Goal: Information Seeking & Learning: Learn about a topic

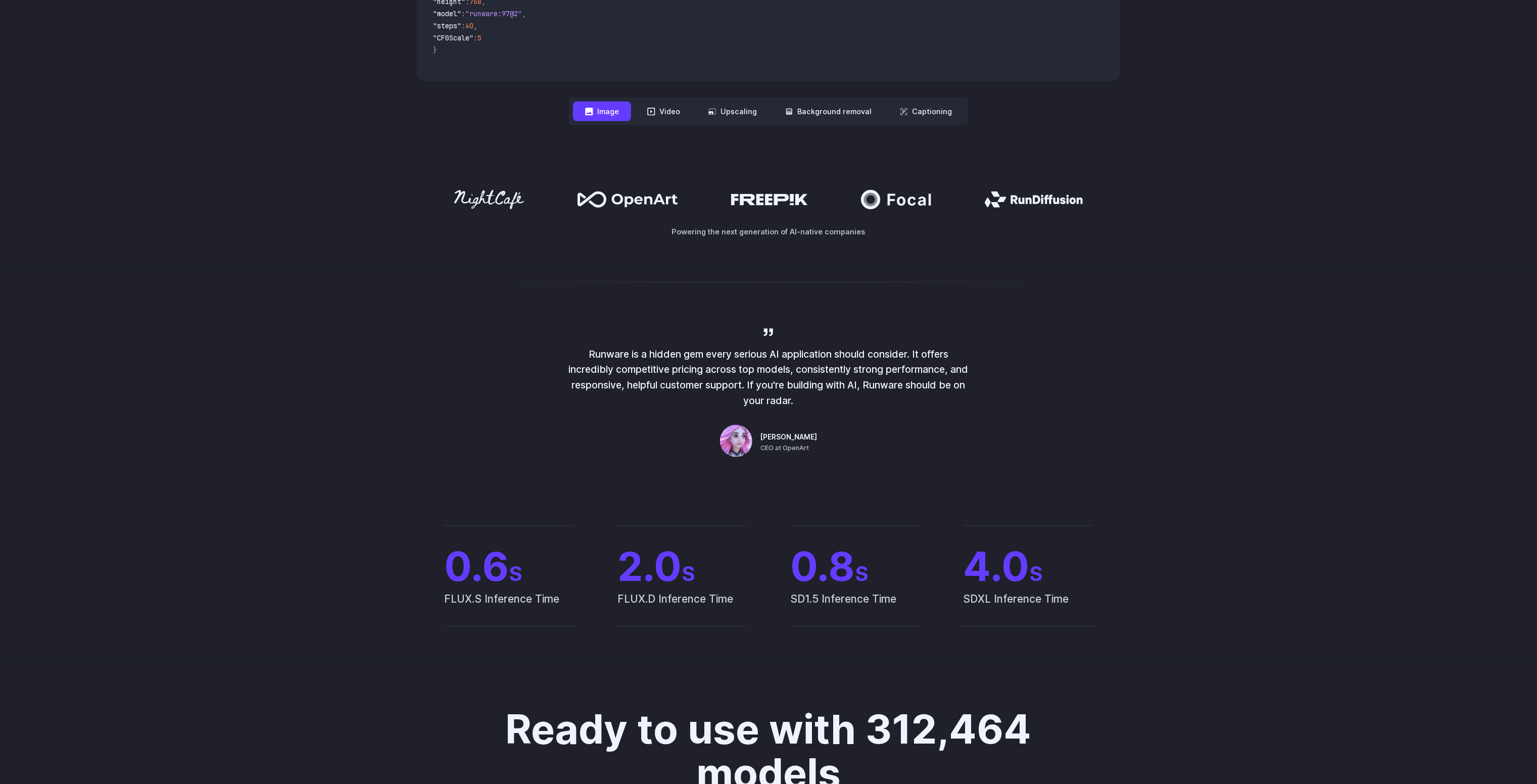
scroll to position [303, 0]
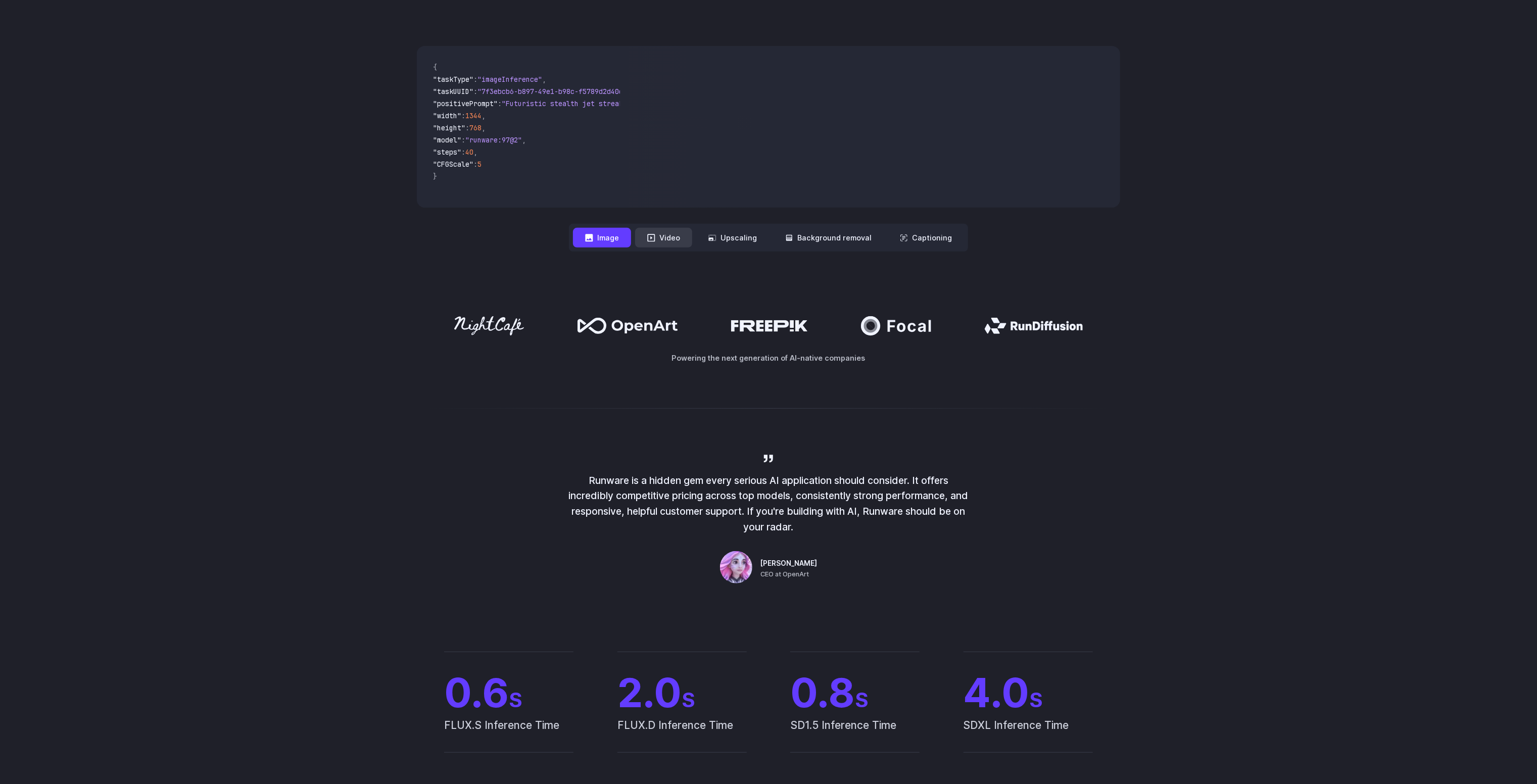
click at [664, 243] on button "Video" at bounding box center [664, 237] width 57 height 19
click at [735, 242] on button "Upscaling" at bounding box center [733, 237] width 73 height 19
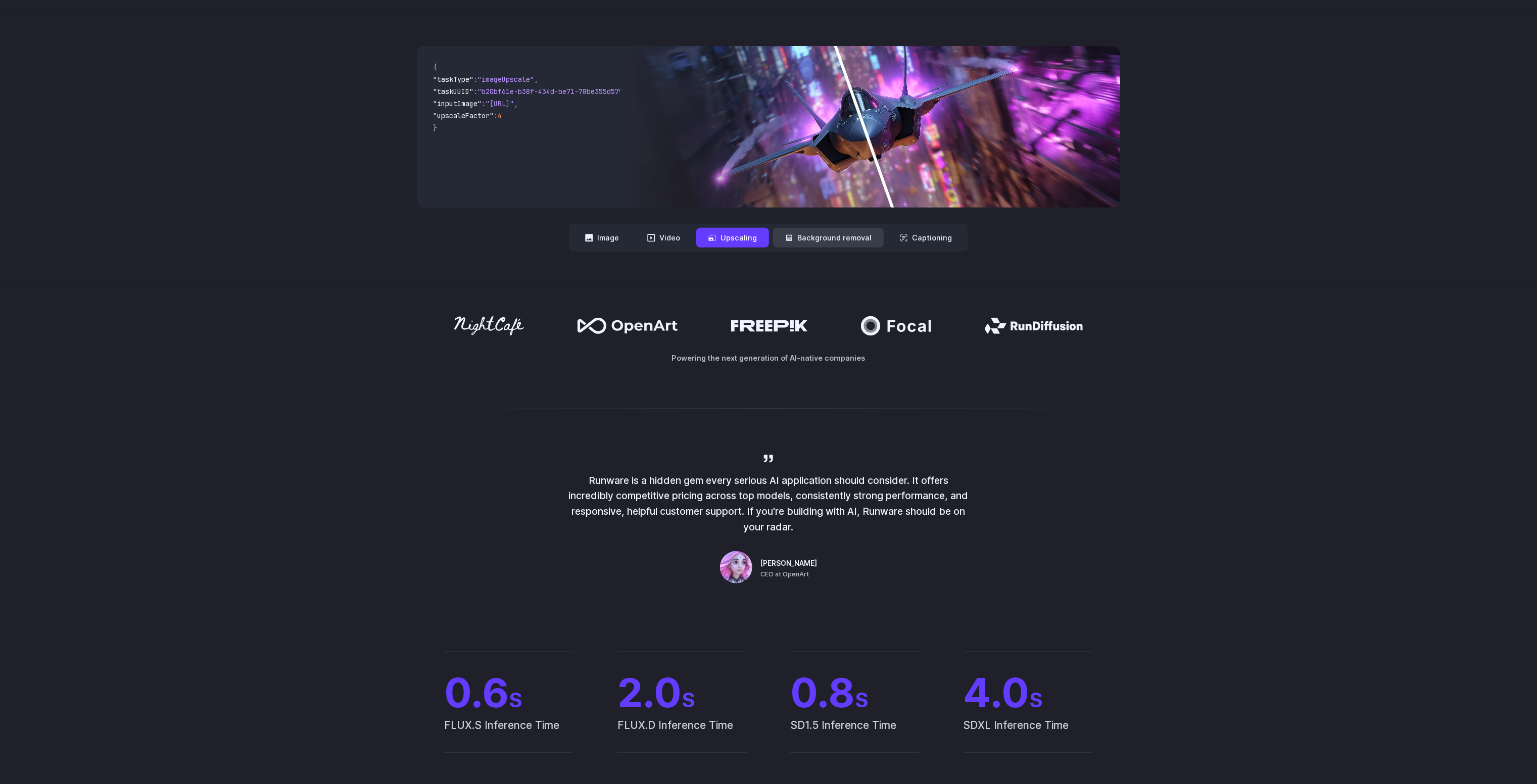
click at [807, 238] on button "Background removal" at bounding box center [828, 237] width 111 height 19
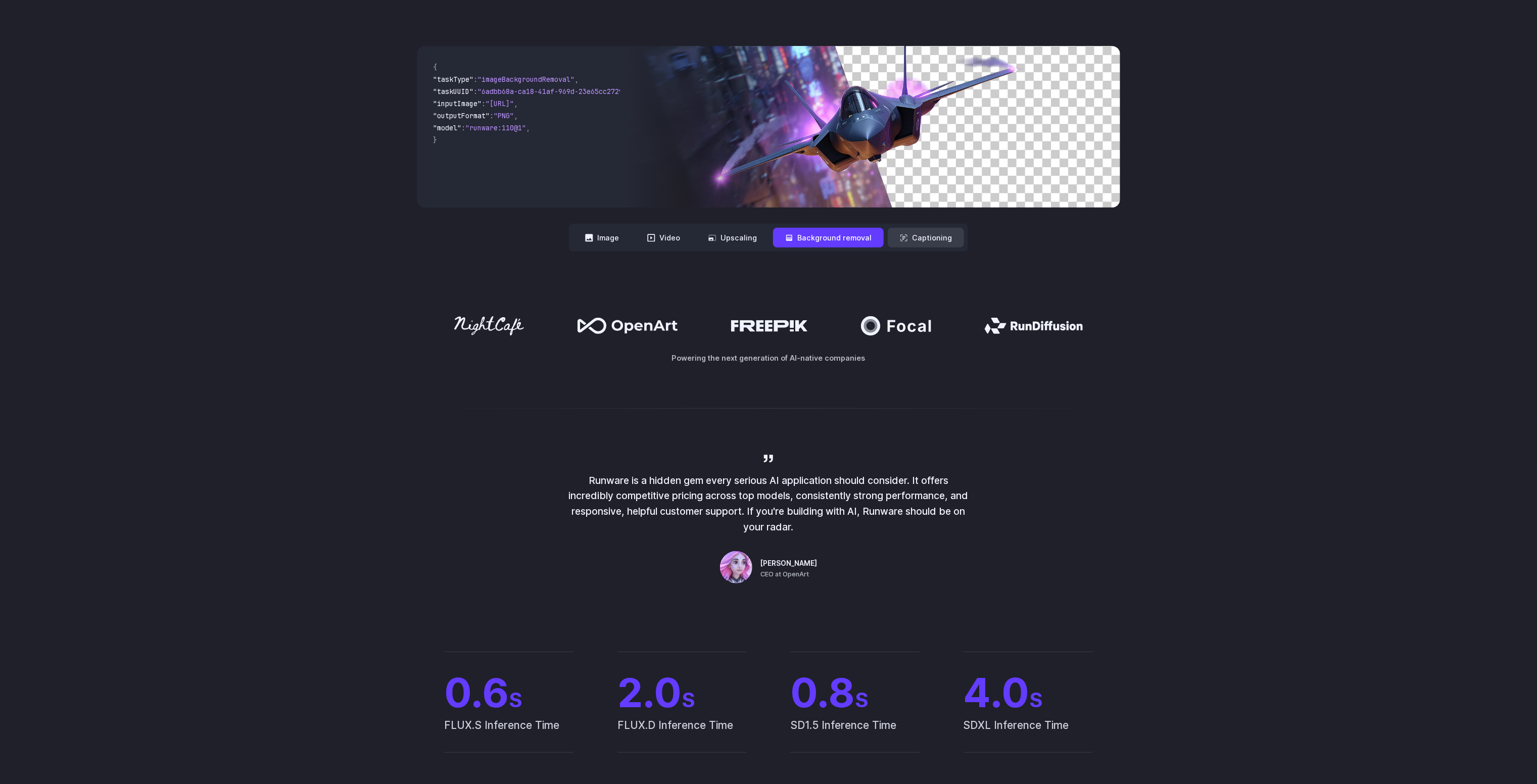
click at [915, 241] on button "Captioning" at bounding box center [926, 237] width 76 height 19
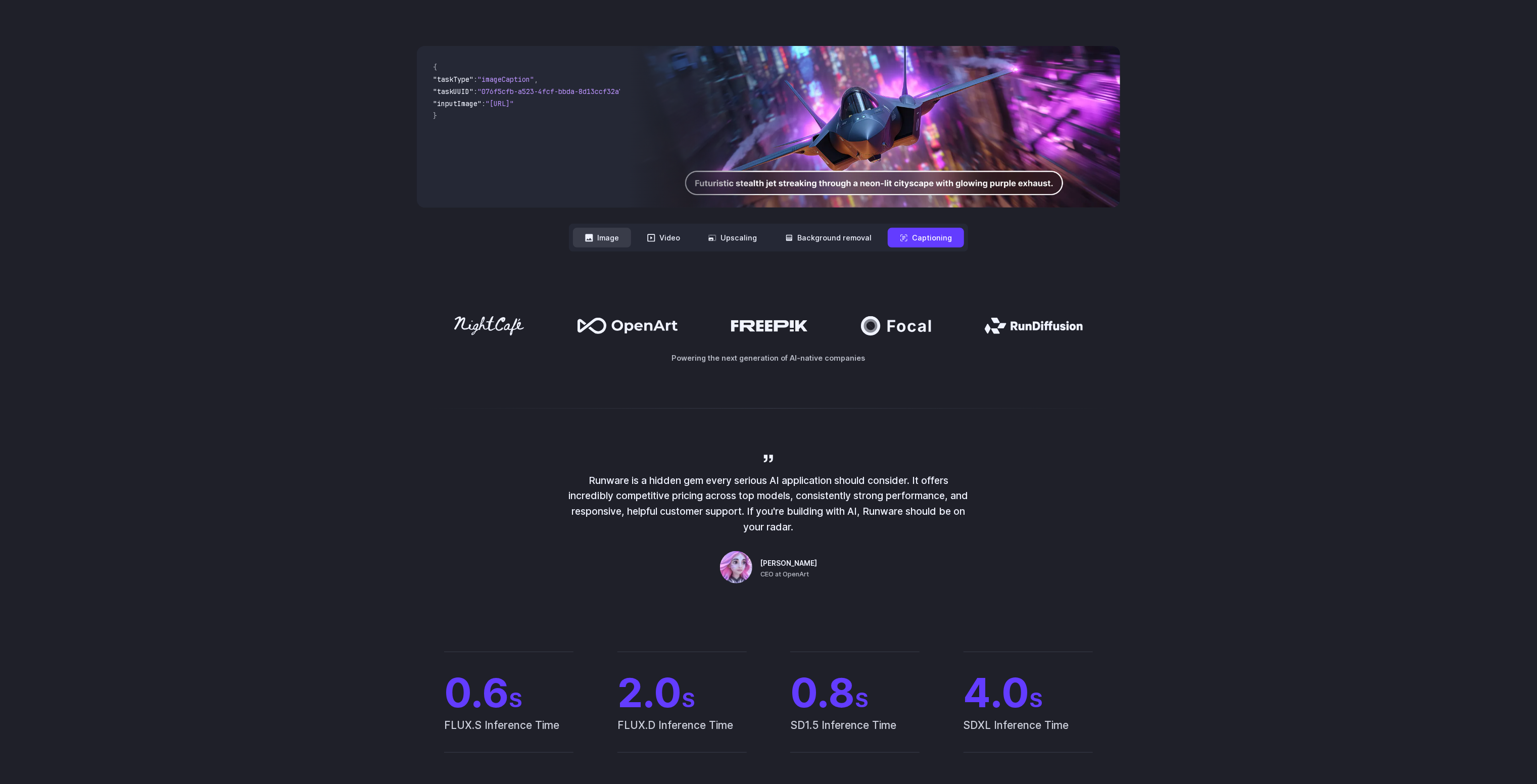
click at [593, 238] on icon at bounding box center [589, 237] width 8 height 8
click at [608, 238] on button "Image" at bounding box center [602, 237] width 58 height 19
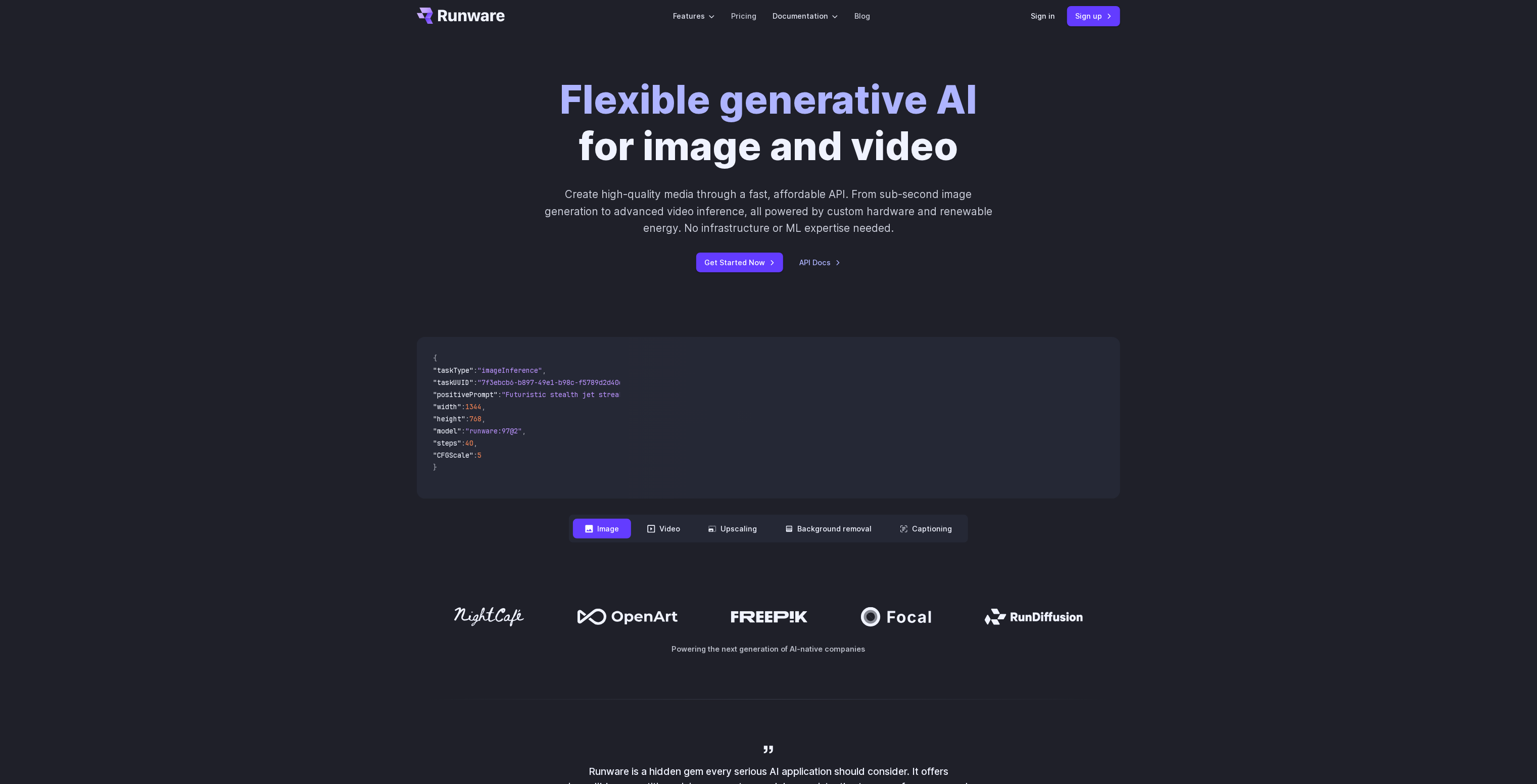
scroll to position [0, 0]
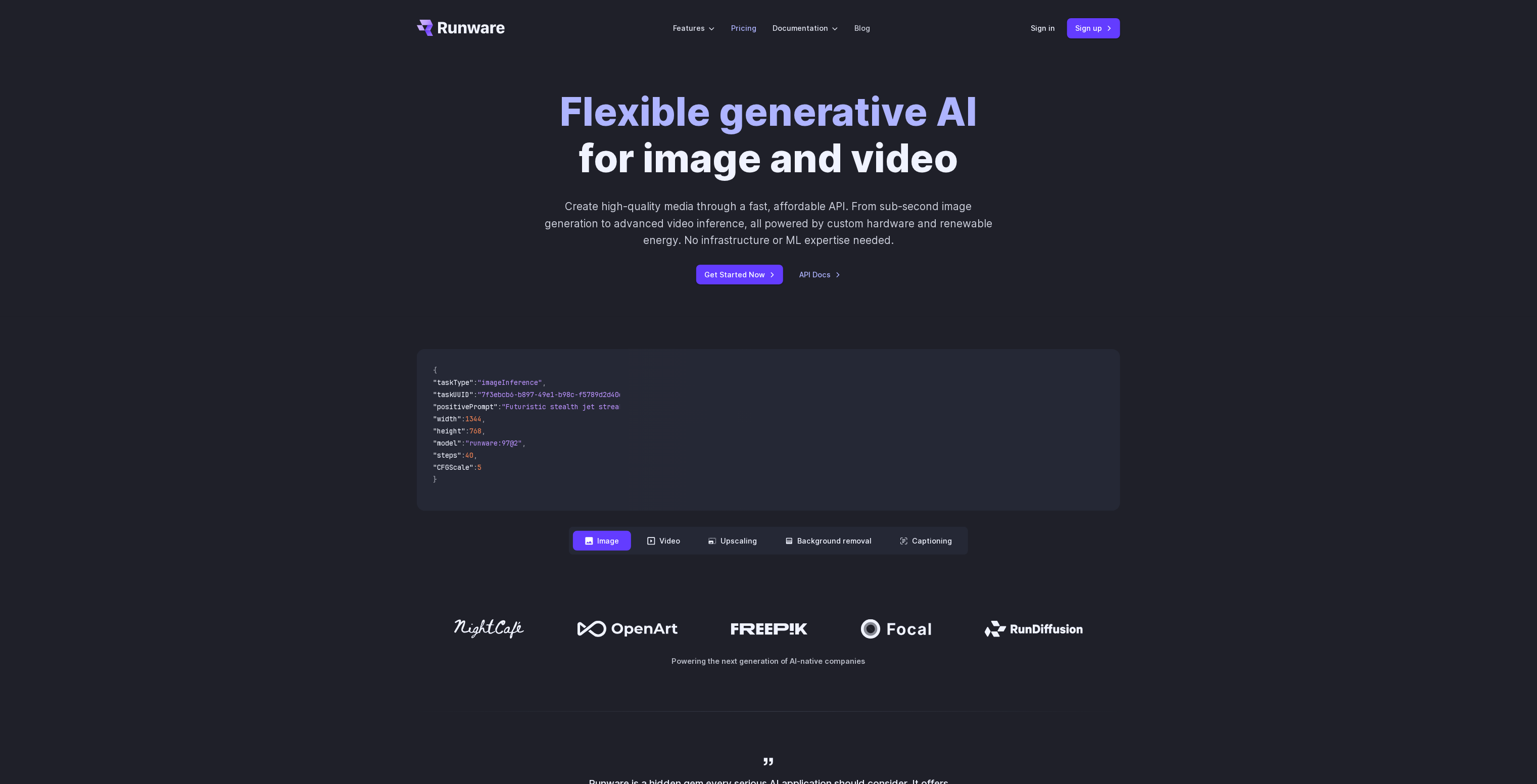
click at [746, 26] on link "Pricing" at bounding box center [744, 28] width 25 height 12
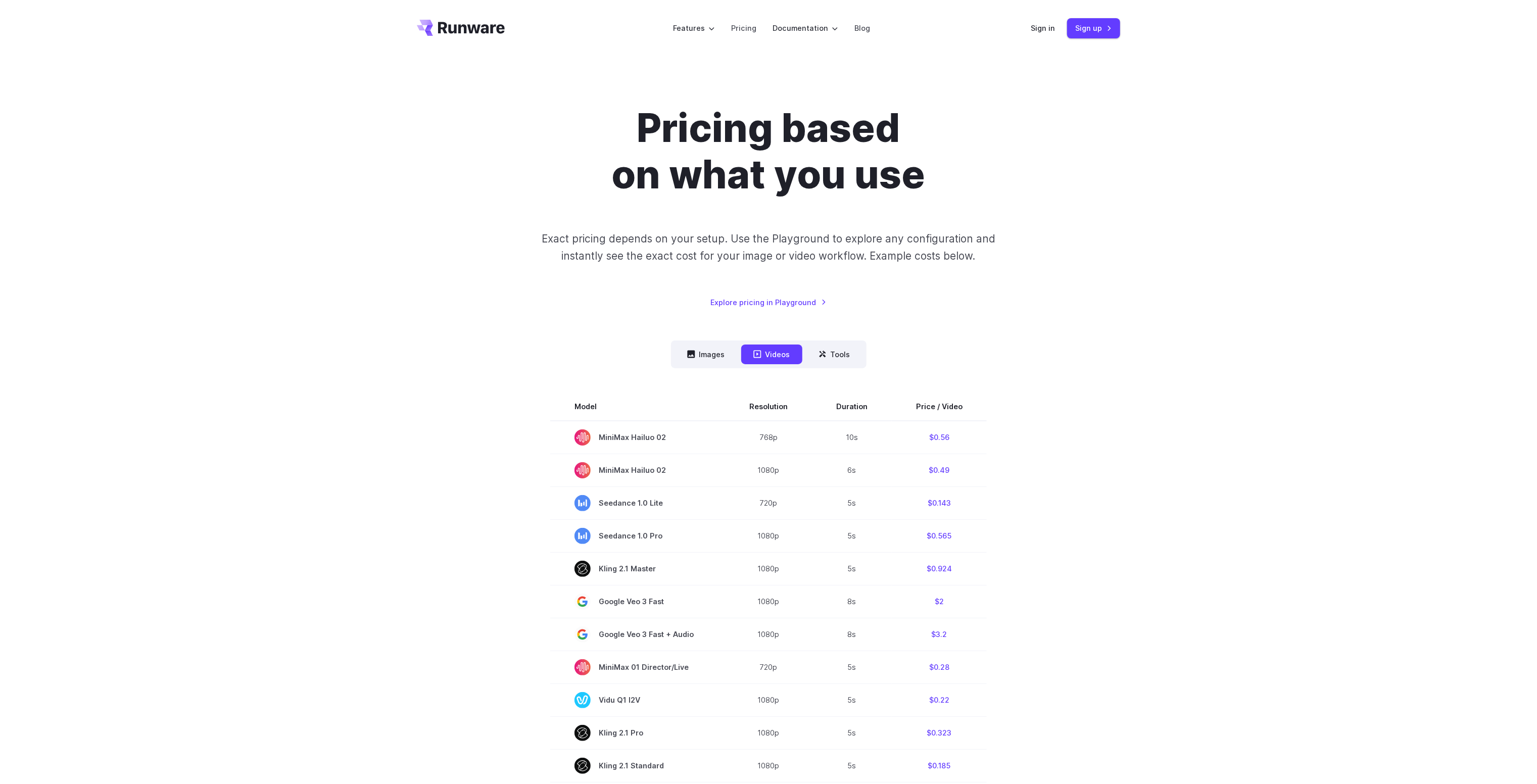
click at [483, 22] on icon "Go to /" at bounding box center [461, 27] width 88 height 16
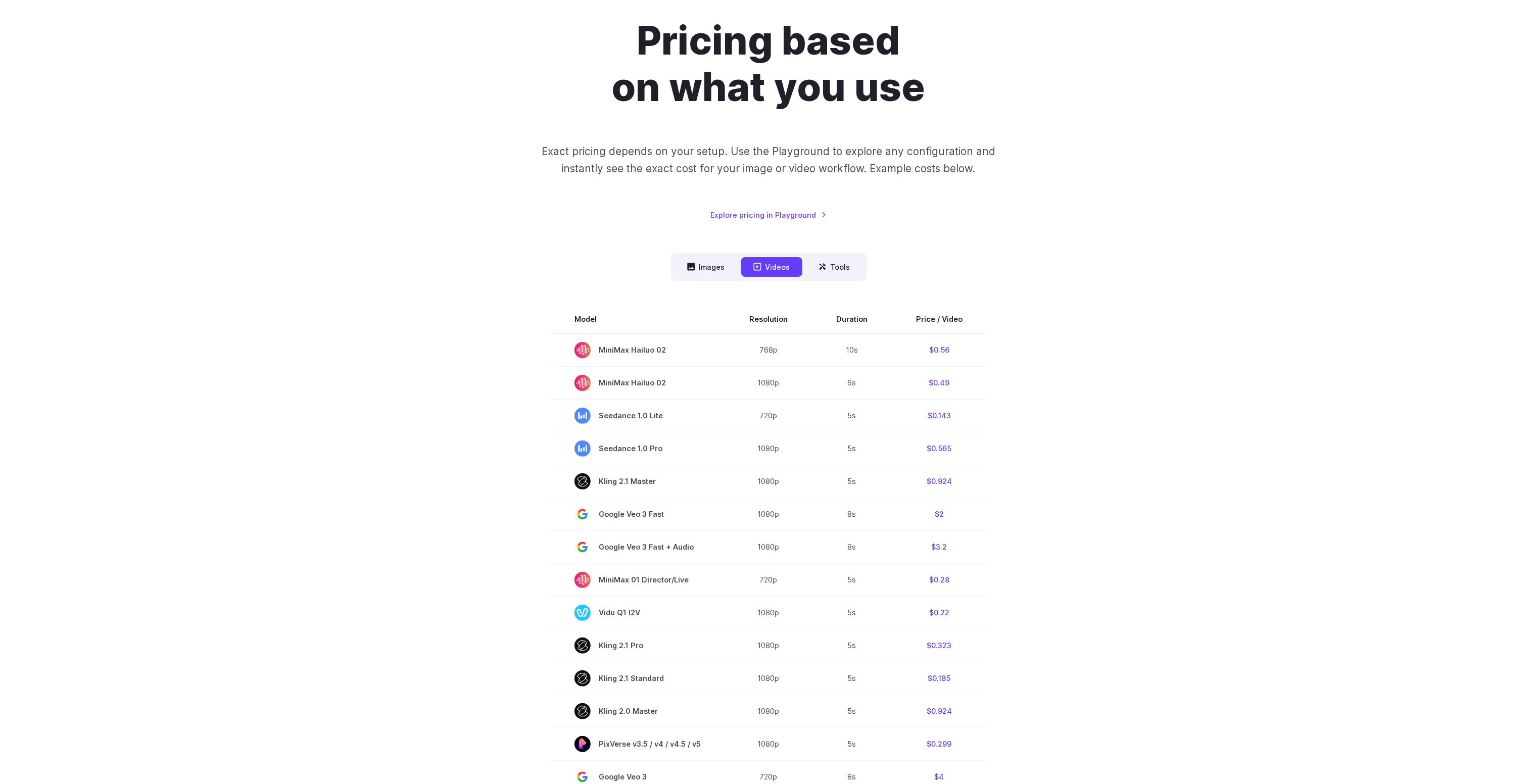
scroll to position [101, 0]
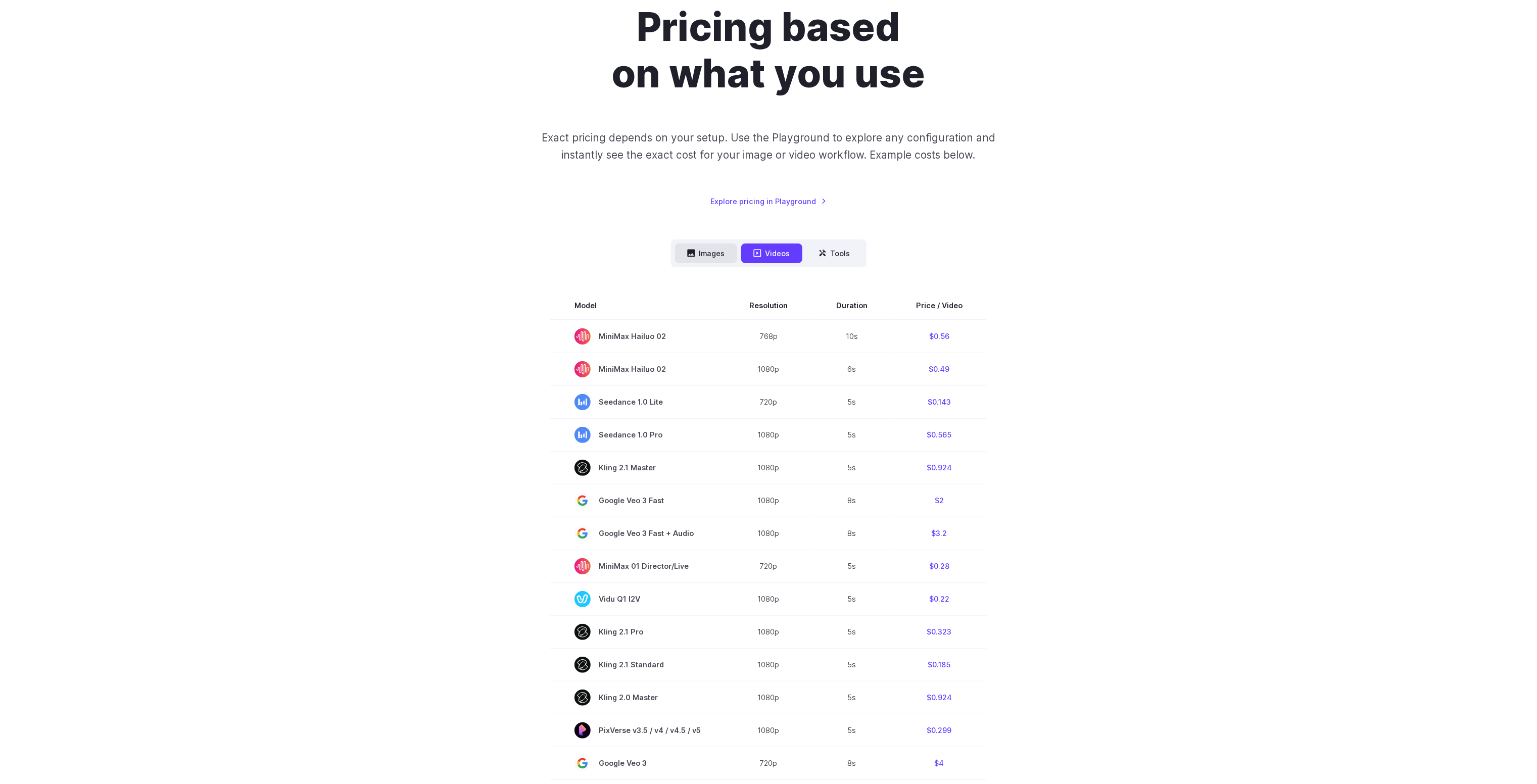
click at [707, 254] on button "Images" at bounding box center [706, 253] width 63 height 19
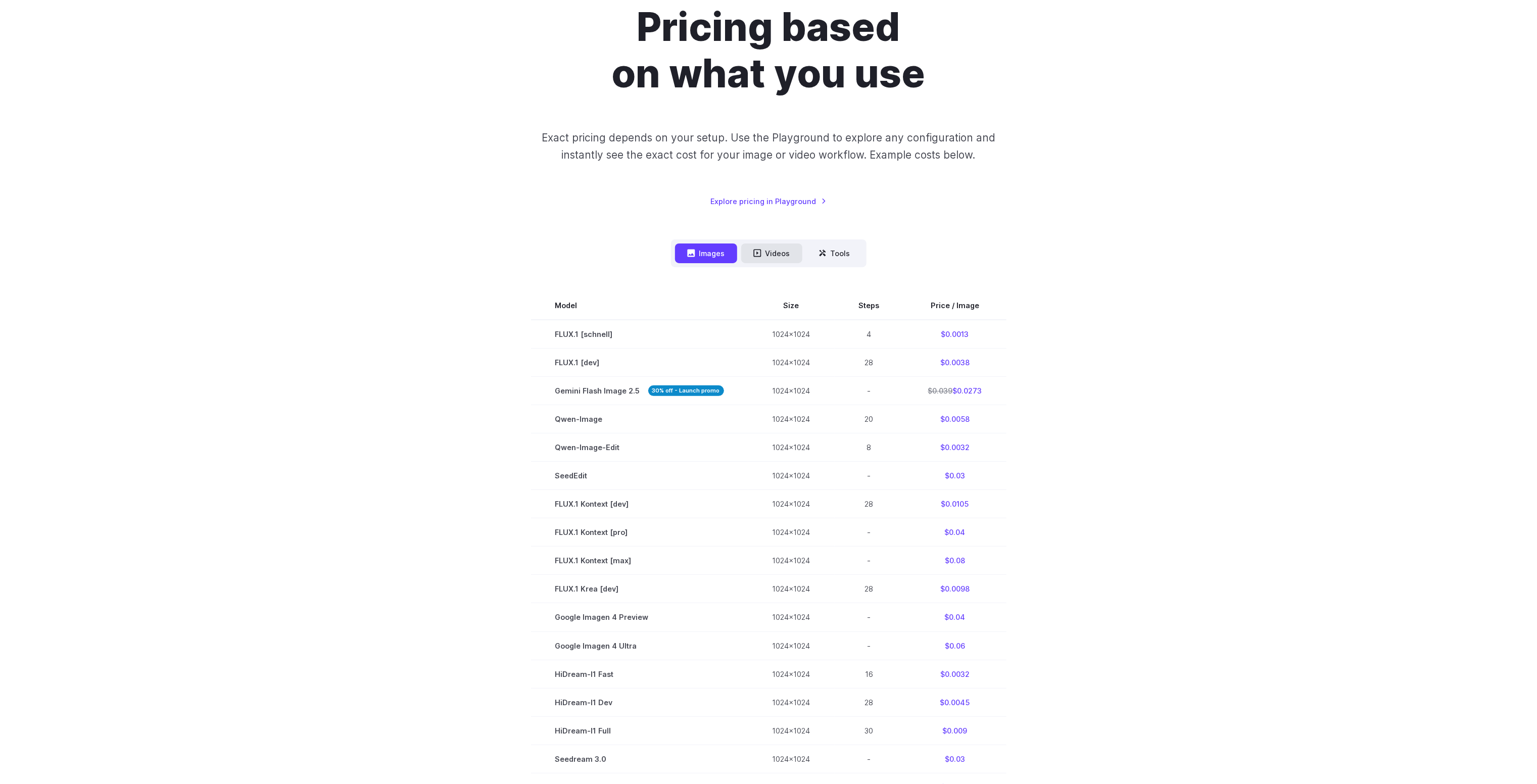
click at [770, 248] on button "Videos" at bounding box center [771, 253] width 61 height 19
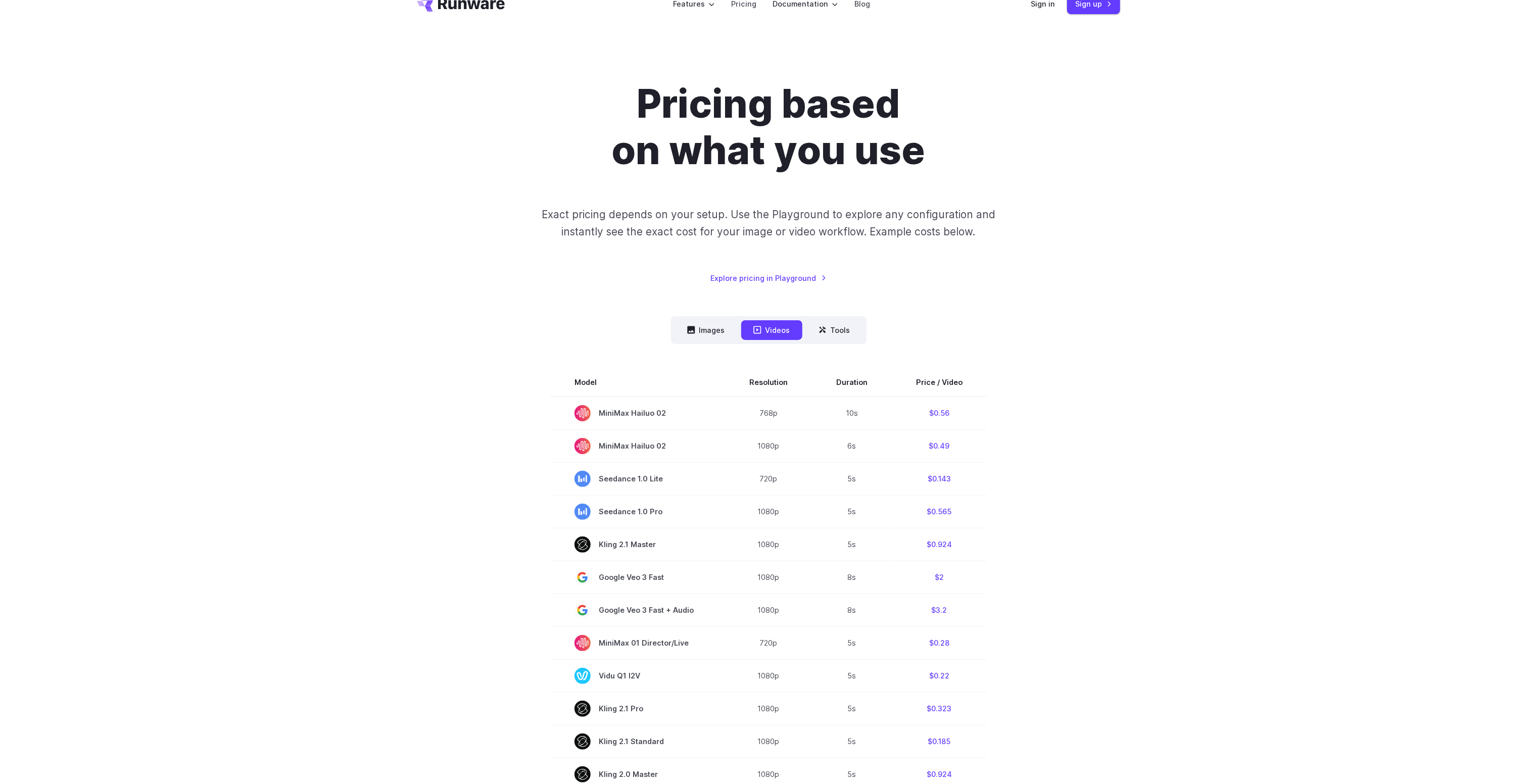
scroll to position [0, 0]
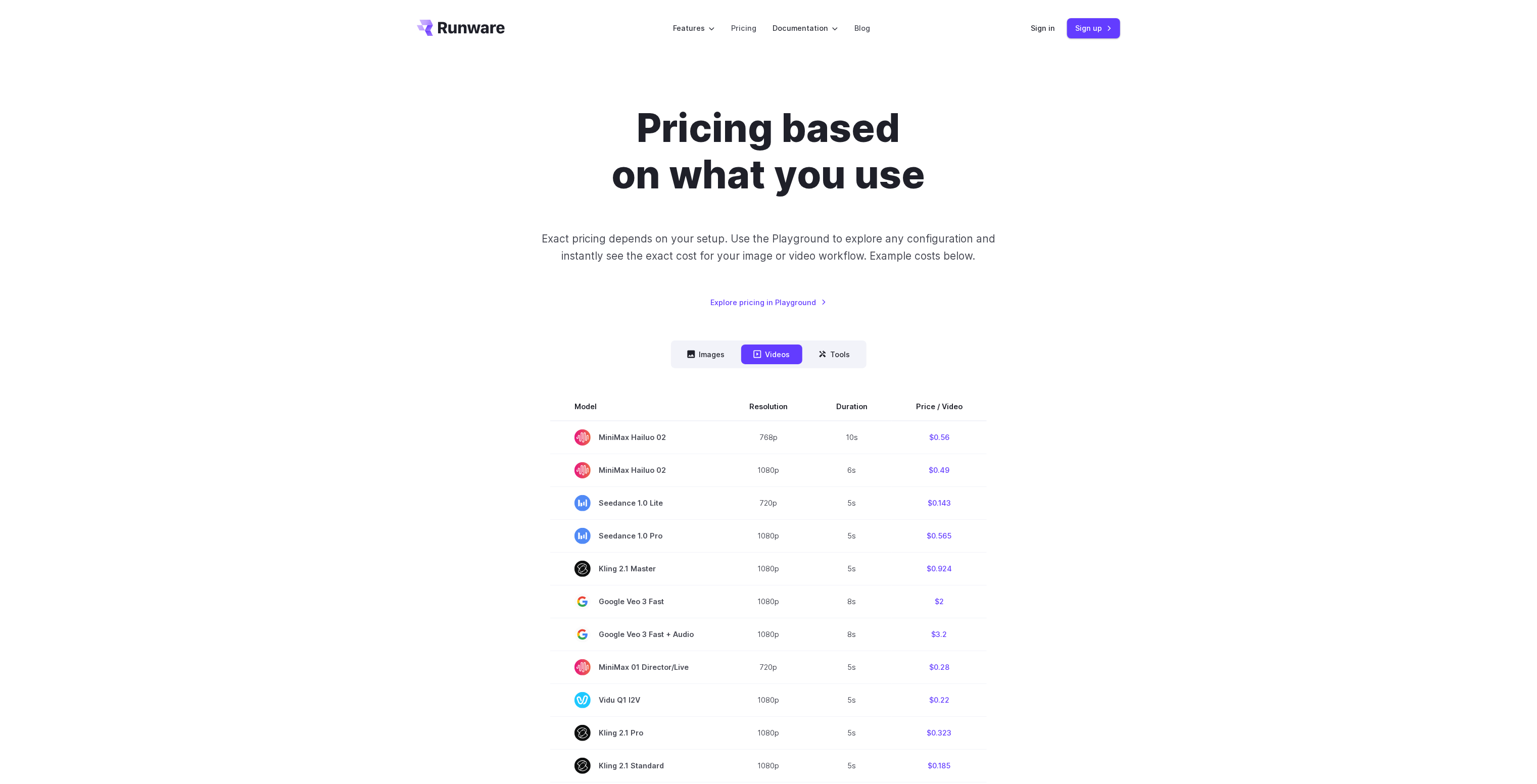
click at [452, 22] on icon "Go to /" at bounding box center [461, 27] width 88 height 16
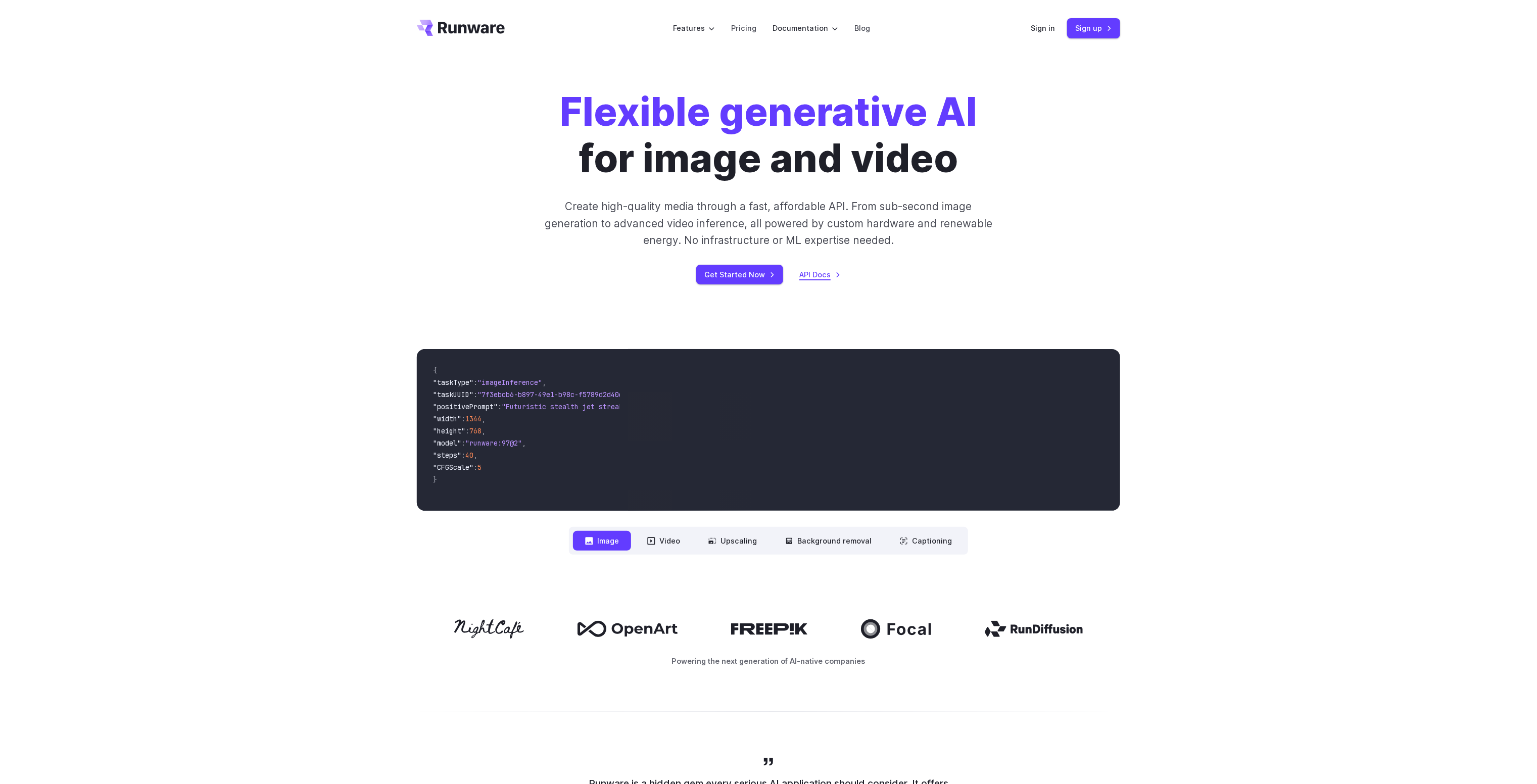
click at [815, 276] on link "API Docs" at bounding box center [820, 275] width 41 height 12
